Goal: Task Accomplishment & Management: Manage account settings

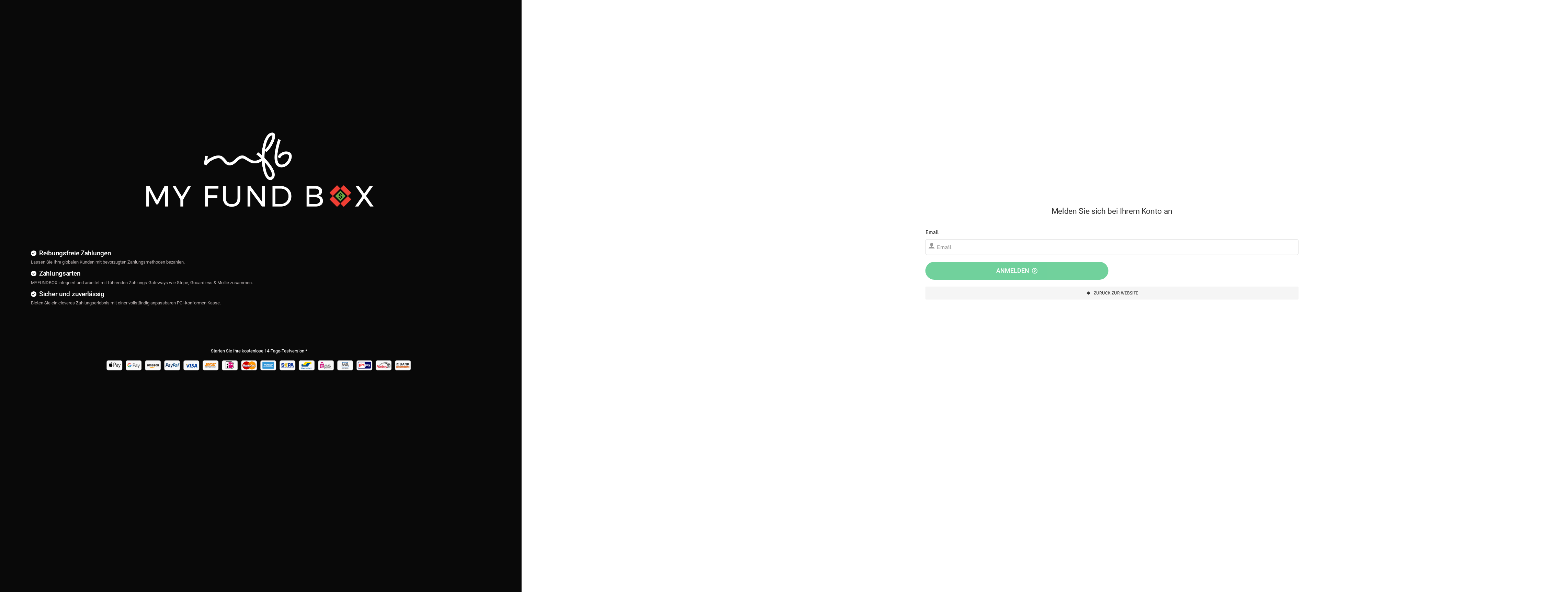
click at [1002, 259] on div "Etwas ist falsch gelaufen. Schließen Sie bitte den Browser und öffnen Sie ihn e…" at bounding box center [1112, 264] width 387 height 85
click at [1002, 254] on input "text" at bounding box center [1111, 247] width 373 height 16
click at [927, 170] on div "Melden Sie sich bei Ihrem Konto an Etwas ist falsch gelaufen. Schließen Sie bit…" at bounding box center [1112, 153] width 394 height 307
click at [965, 242] on input "text" at bounding box center [1111, 247] width 373 height 16
click at [956, 221] on div "Etwas ist falsch gelaufen. Schließen Sie bitte den Browser und öffnen Sie ihn e…" at bounding box center [1112, 264] width 387 height 85
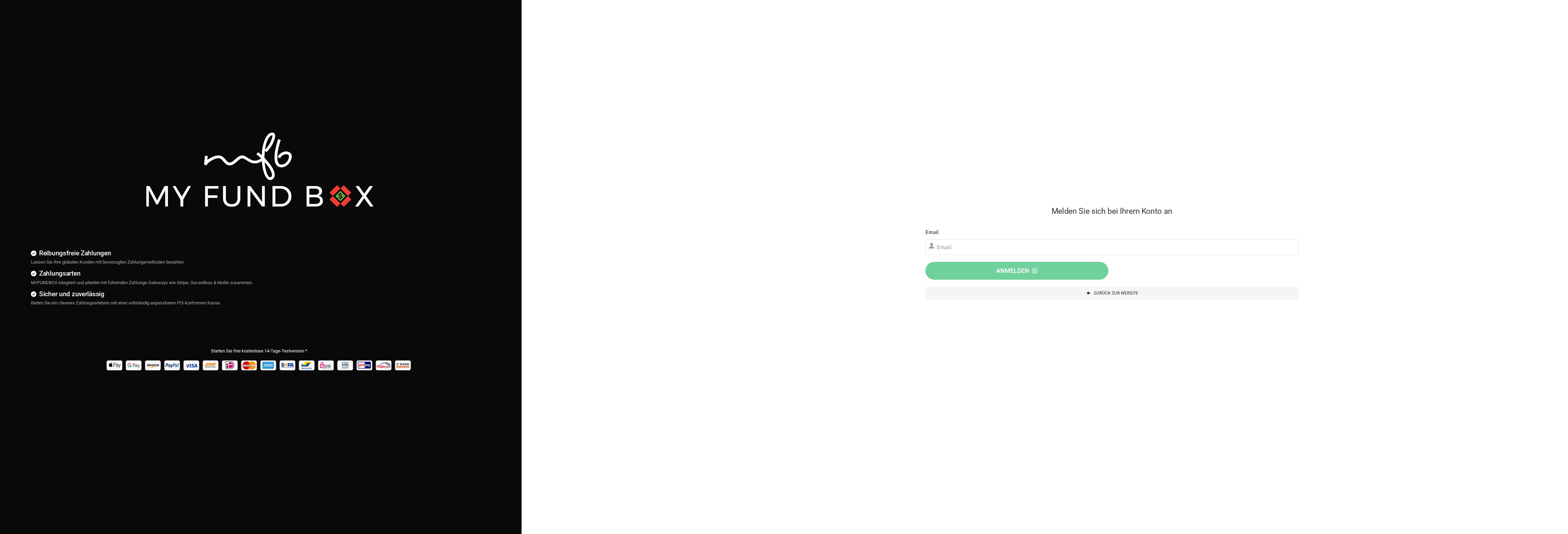
click at [973, 207] on h2 "Melden Sie sich bei Ihrem Konto an" at bounding box center [1111, 211] width 373 height 12
click at [971, 234] on div "Email Bitte füllen Sie dieses Feld aus" at bounding box center [1111, 241] width 373 height 27
click at [1069, 250] on input "text" at bounding box center [1111, 247] width 373 height 16
type input "[EMAIL_ADDRESS][DOMAIN_NAME]"
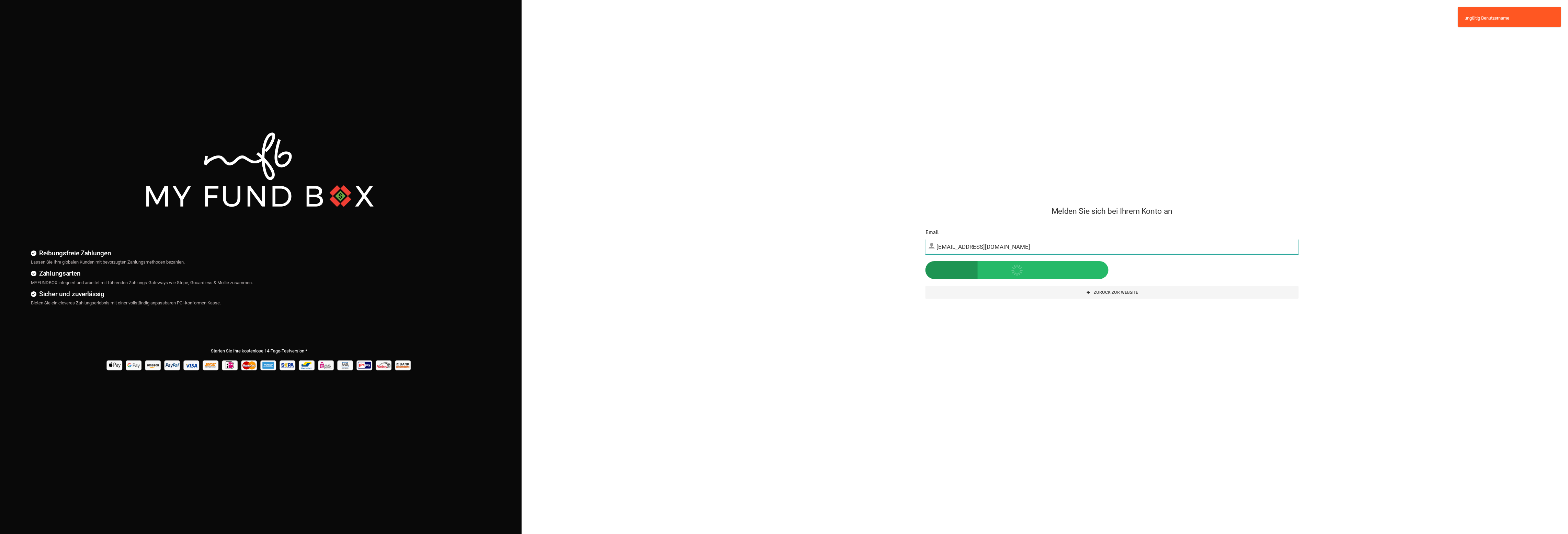
click at [967, 240] on input "[EMAIL_ADDRESS][DOMAIN_NAME]" at bounding box center [1111, 246] width 373 height 15
click at [964, 240] on input "[EMAIL_ADDRESS][DOMAIN_NAME]" at bounding box center [1111, 246] width 373 height 15
click at [959, 242] on input "[EMAIL_ADDRESS][DOMAIN_NAME]" at bounding box center [1111, 246] width 373 height 15
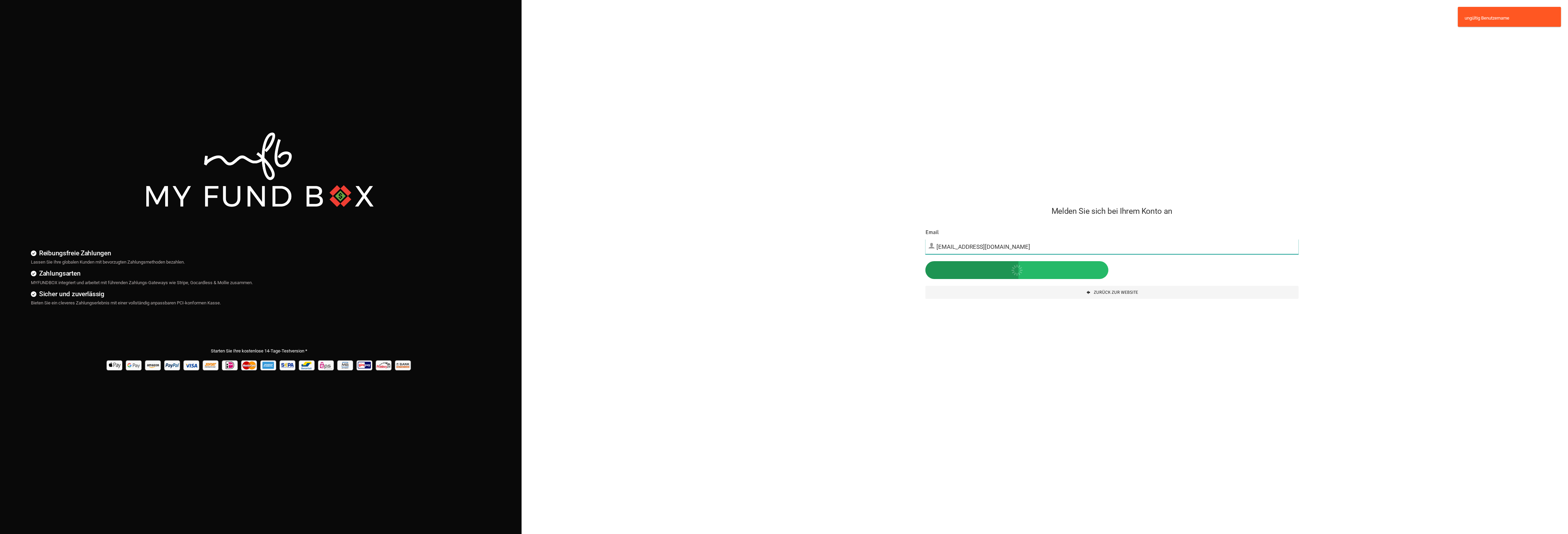
click at [959, 242] on input "[EMAIL_ADDRESS][DOMAIN_NAME]" at bounding box center [1111, 246] width 373 height 15
click at [976, 254] on input "[EMAIL_ADDRESS][DOMAIN_NAME]" at bounding box center [1111, 246] width 373 height 15
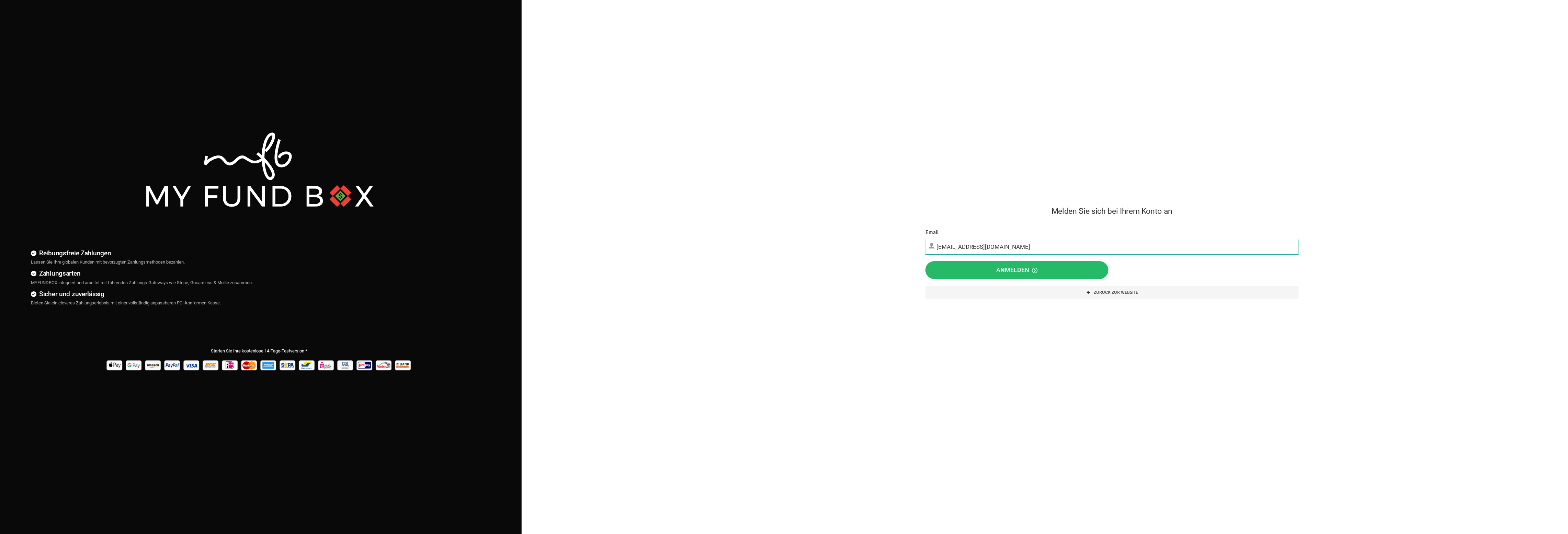
click at [993, 245] on input "[EMAIL_ADDRESS][DOMAIN_NAME]" at bounding box center [1111, 246] width 373 height 15
